Goal: Obtain resource: Download file/media

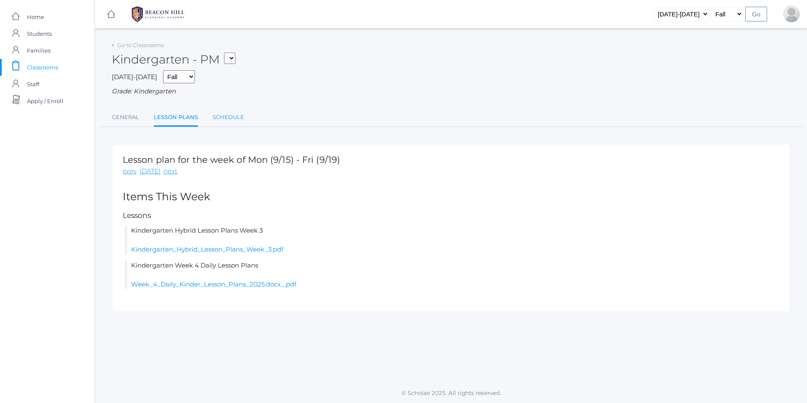
click at [228, 117] on link "Schedule" at bounding box center [229, 117] width 32 height 17
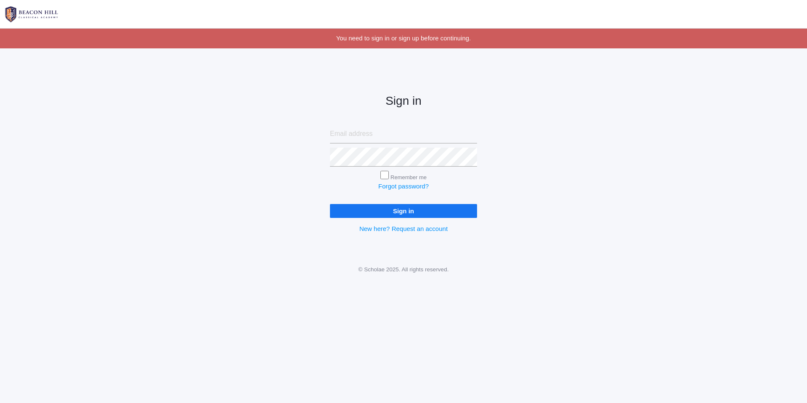
type input "[PERSON_NAME][DOMAIN_NAME][EMAIL_ADDRESS][DOMAIN_NAME]"
click at [405, 210] on input "Sign in" at bounding box center [403, 211] width 147 height 14
click at [330, 204] on input "Sign in" at bounding box center [403, 211] width 147 height 14
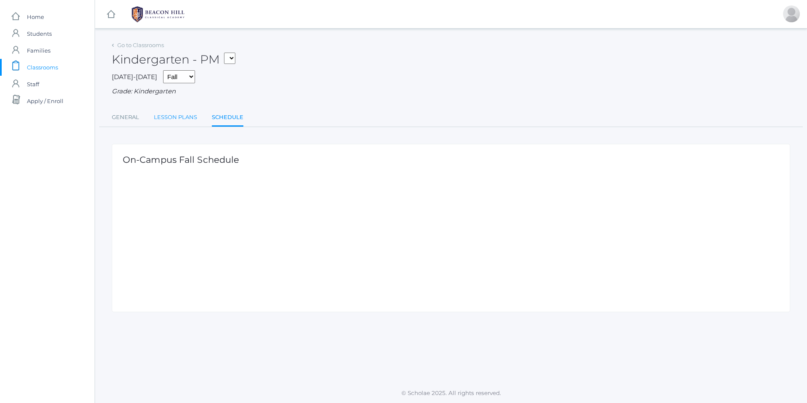
click at [178, 121] on link "Lesson Plans" at bounding box center [175, 117] width 43 height 17
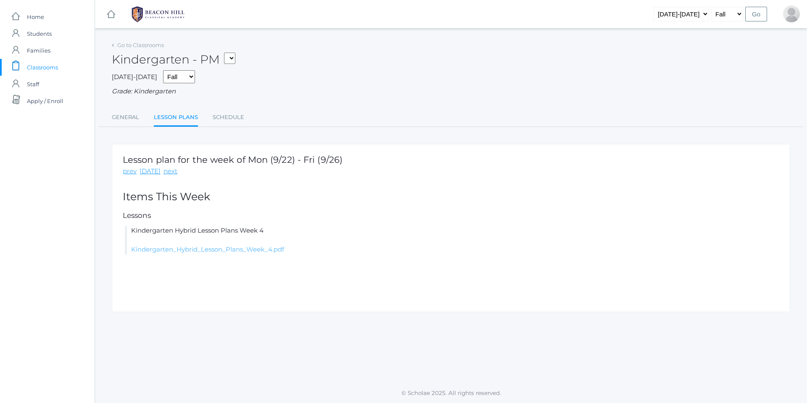
click at [198, 248] on link "Kindergarten_Hybrid_Lesson_Plans_Week_4.pdf" at bounding box center [207, 249] width 153 height 8
